Goal: Understand process/instructions: Learn how to perform a task or action

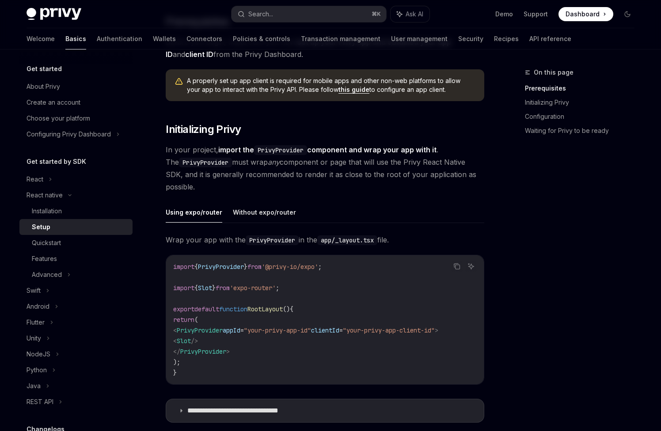
scroll to position [97, 0]
drag, startPoint x: 345, startPoint y: 268, endPoint x: 169, endPoint y: 264, distance: 175.8
click at [169, 264] on div "import { PrivyProvider } from '@privy-io/expo' ; import { Slot } from 'expo-rou…" at bounding box center [325, 319] width 318 height 129
copy span "import { PrivyProvider } from '@privy-io/expo' ;"
click at [276, 289] on span "'expo-router'" at bounding box center [253, 288] width 46 height 8
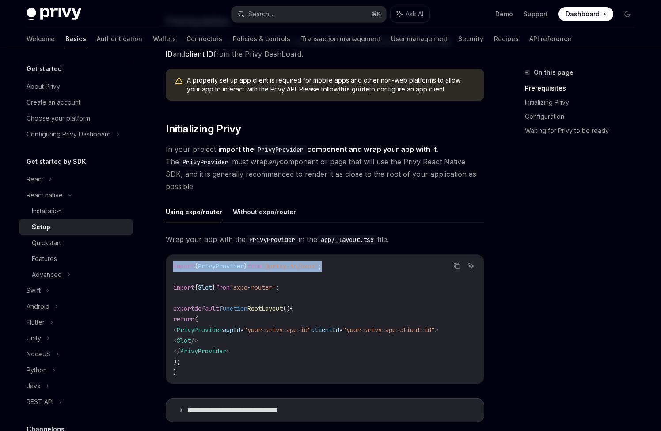
drag, startPoint x: 353, startPoint y: 266, endPoint x: 158, endPoint y: 264, distance: 194.8
copy span "import { PrivyProvider } from '@privy-io/expo' ;"
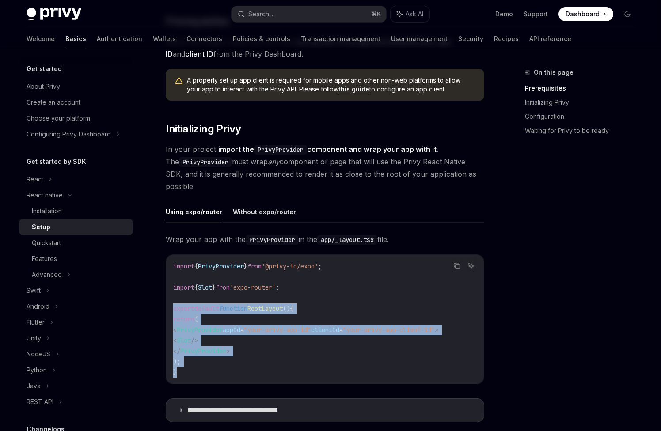
drag, startPoint x: 223, startPoint y: 374, endPoint x: 168, endPoint y: 309, distance: 85.3
click at [168, 309] on div "import { PrivyProvider } from '@privy-io/expo' ; import { Slot } from 'expo-rou…" at bounding box center [325, 319] width 318 height 129
copy code "export default function RootLayout () { return ( < PrivyProvider appId = "your-…"
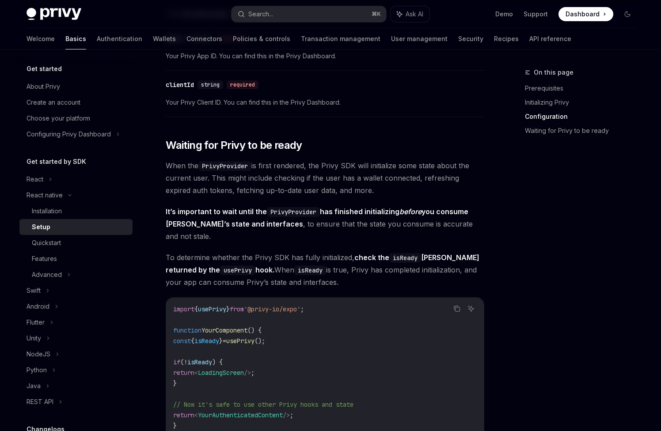
scroll to position [621, 0]
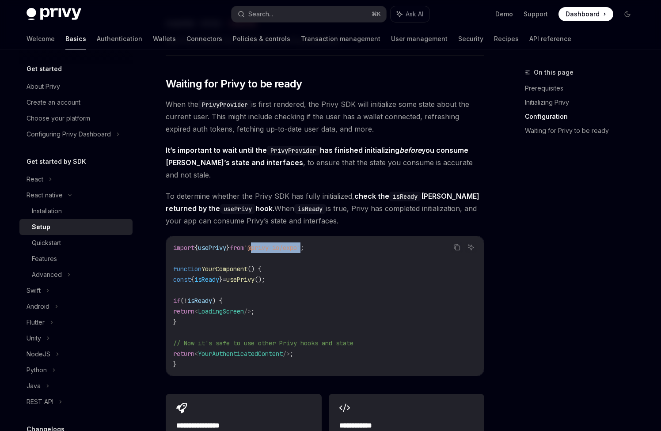
drag, startPoint x: 315, startPoint y: 238, endPoint x: 261, endPoint y: 237, distance: 53.9
click at [261, 244] on span "'@privy-io/expo'" at bounding box center [272, 248] width 57 height 8
copy span "@privy-io/expo"
